Goal: Information Seeking & Learning: Learn about a topic

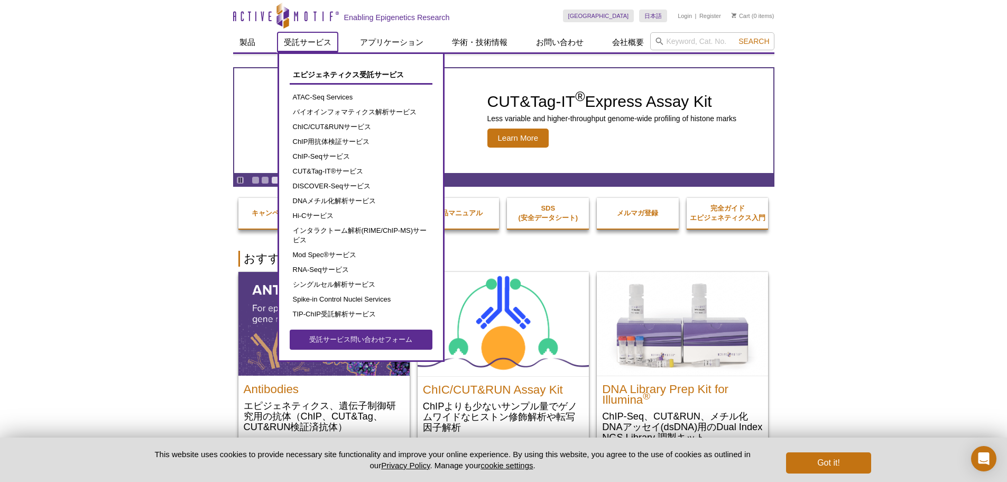
click at [299, 41] on link "受託サービス" at bounding box center [308, 42] width 60 height 20
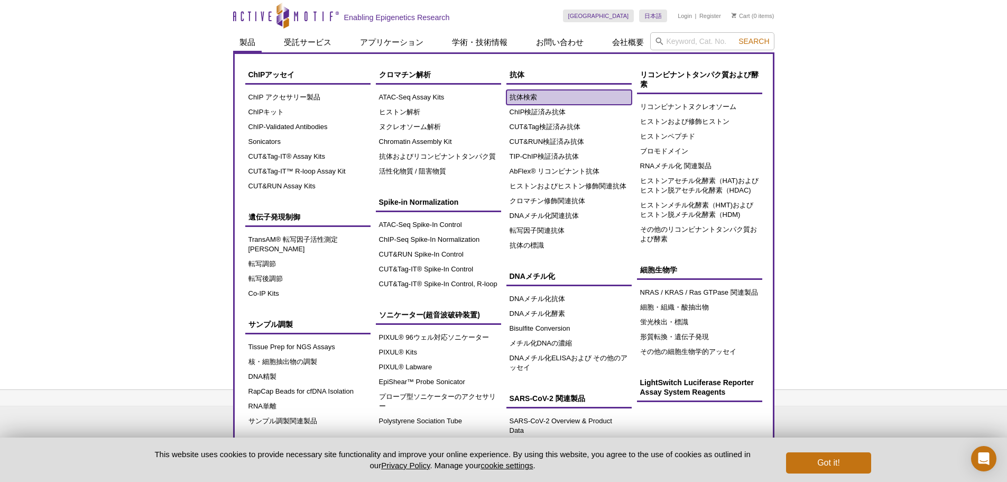
click at [510, 99] on link "抗体検索" at bounding box center [569, 97] width 125 height 15
click at [525, 110] on link "ChIP検証済み抗体" at bounding box center [569, 112] width 125 height 15
click at [526, 113] on link "ChIP検証済み抗体" at bounding box center [569, 112] width 125 height 15
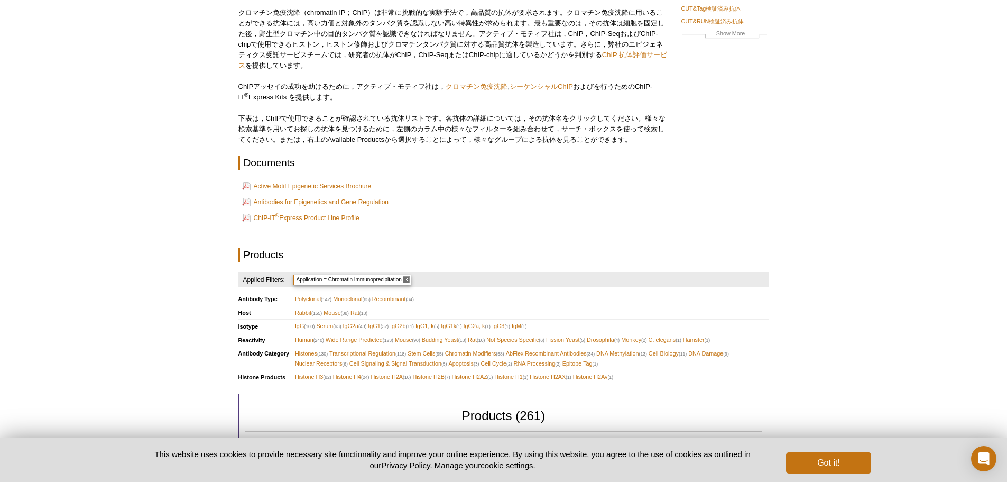
scroll to position [36, 0]
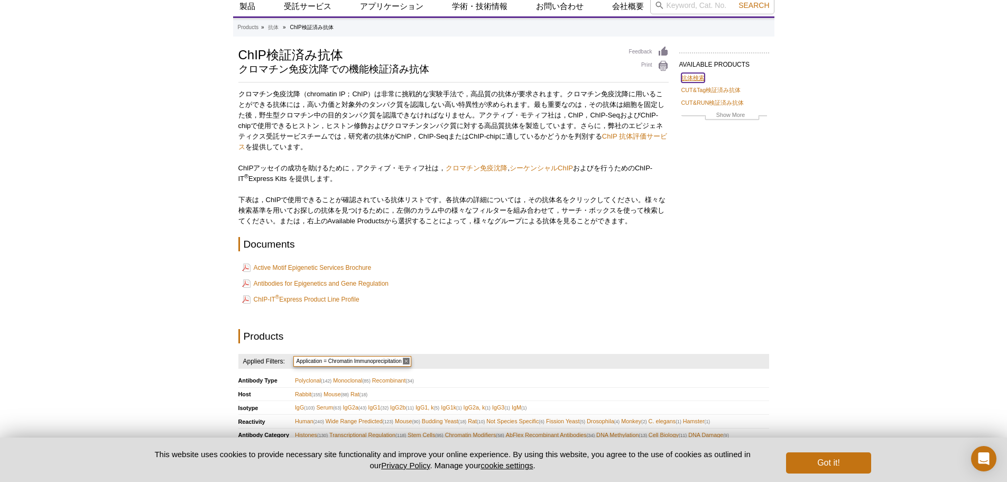
click at [685, 73] on link "抗体検索" at bounding box center [693, 78] width 23 height 10
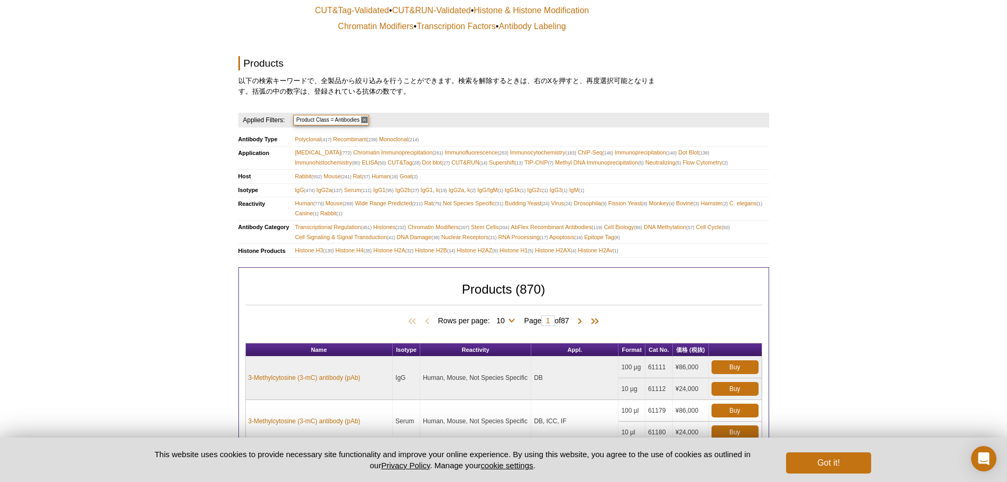
scroll to position [96, 0]
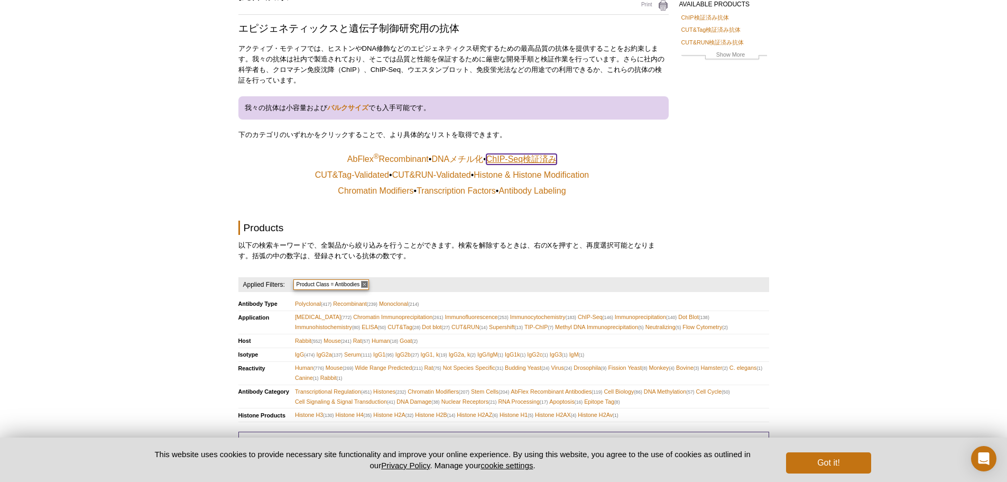
click at [533, 158] on link "ChIP-Seq検証済み" at bounding box center [521, 159] width 70 height 11
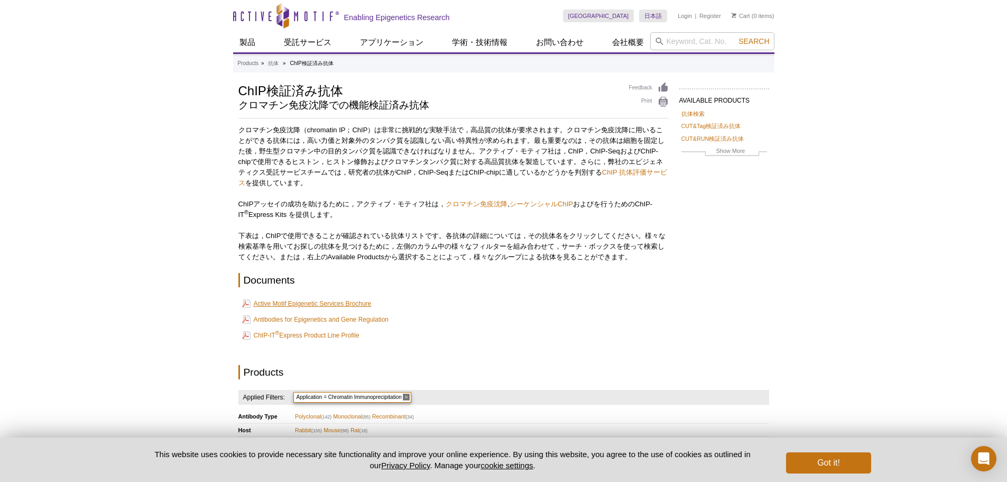
click at [342, 298] on link "Active Motif Epigenetic Services Brochure" at bounding box center [307, 303] width 130 height 13
click at [381, 320] on link "Antibodies for Epigenetics and Gene Regulation" at bounding box center [315, 319] width 147 height 13
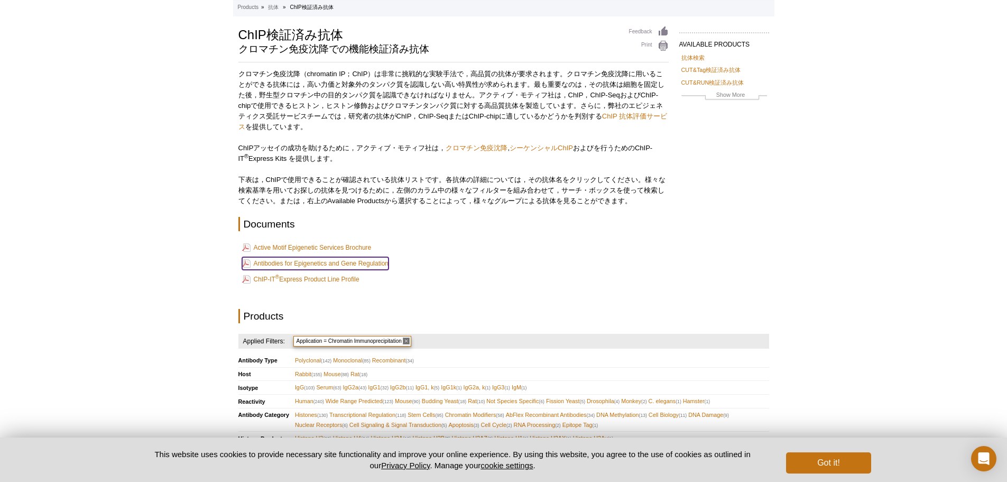
scroll to position [56, 0]
